Goal: Participate in discussion

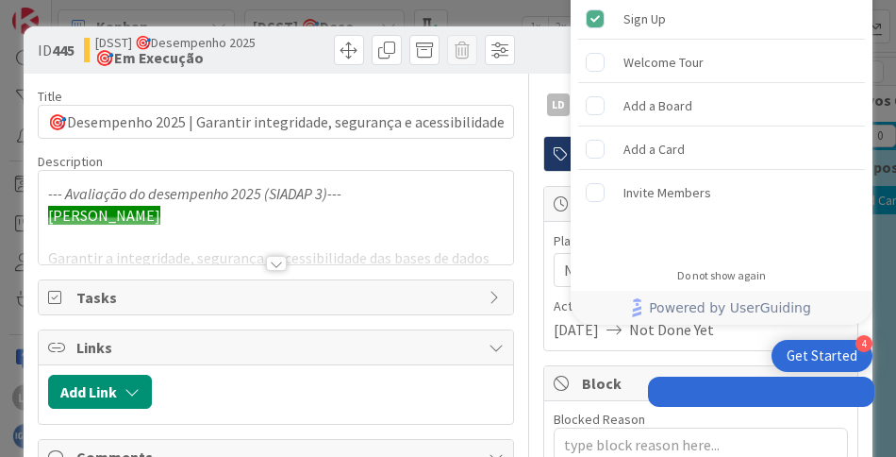
type textarea "x"
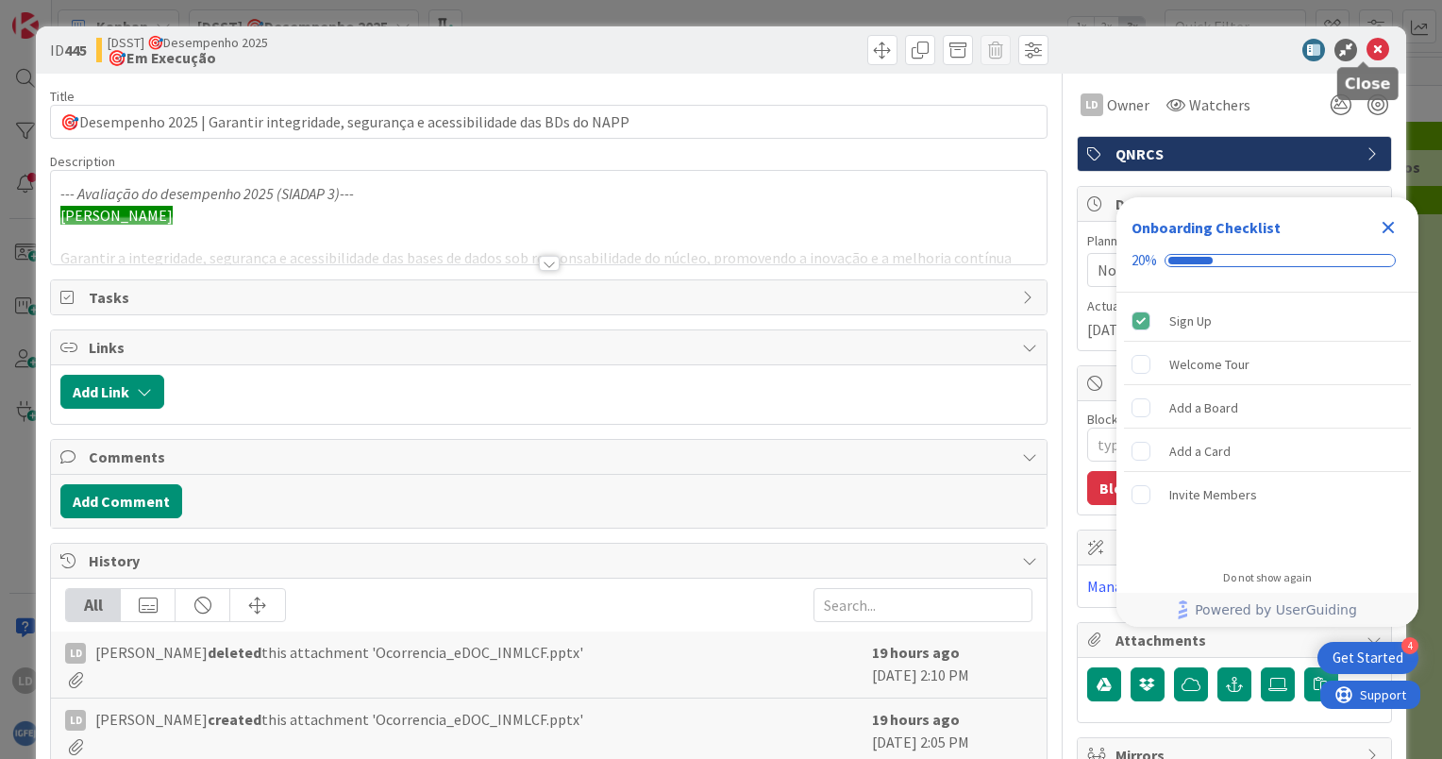
click at [895, 47] on icon at bounding box center [1377, 50] width 23 height 23
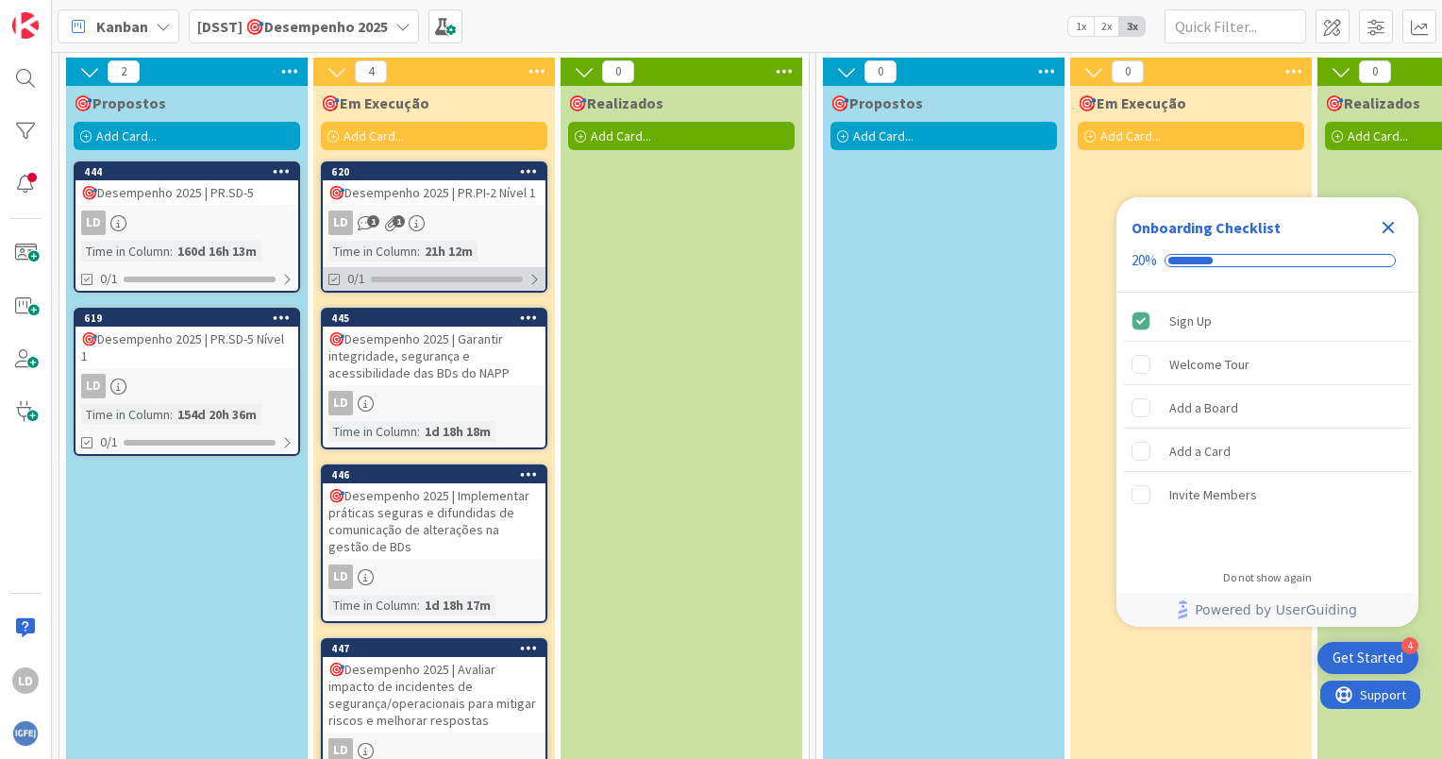
scroll to position [147, 0]
